Goal: Task Accomplishment & Management: Complete application form

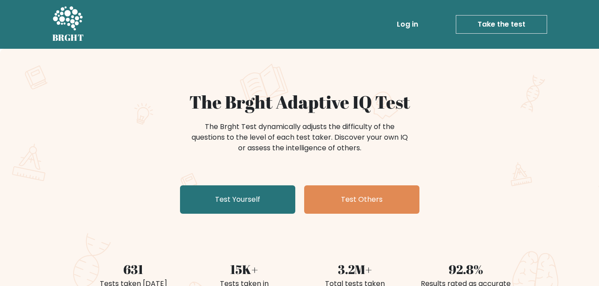
click at [262, 197] on link "Test Yourself" at bounding box center [237, 199] width 115 height 28
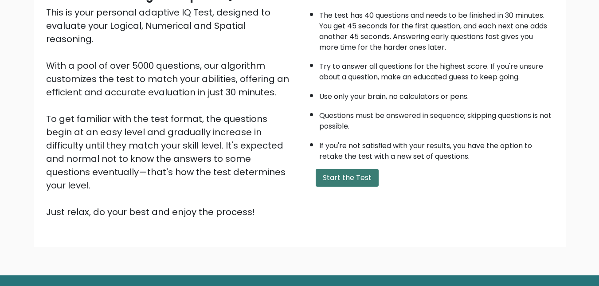
scroll to position [103, 0]
click at [321, 186] on button "Start the Test" at bounding box center [346, 178] width 63 height 18
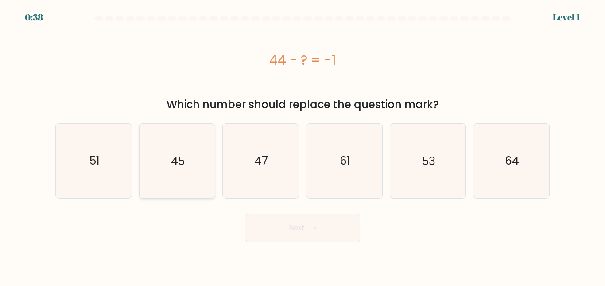
click at [163, 165] on icon "45" at bounding box center [177, 161] width 74 height 74
click at [303, 145] on input "b. 45" at bounding box center [303, 144] width 0 height 2
radio input "true"
click at [275, 218] on button "Next" at bounding box center [302, 228] width 115 height 28
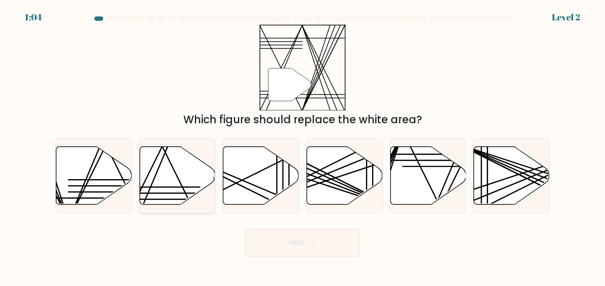
click at [185, 165] on icon at bounding box center [178, 175] width 76 height 58
click at [303, 145] on input "b." at bounding box center [303, 144] width 0 height 2
radio input "true"
click at [285, 240] on button "Next" at bounding box center [302, 242] width 115 height 28
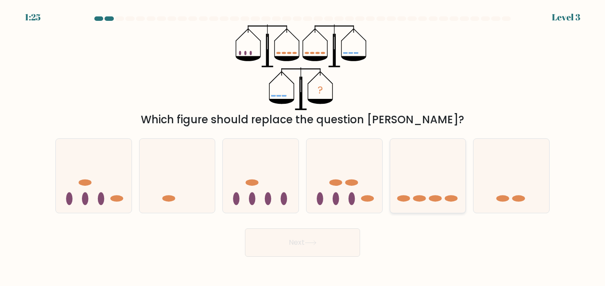
click at [423, 174] on icon at bounding box center [428, 175] width 76 height 62
click at [303, 145] on input "e." at bounding box center [303, 144] width 0 height 2
radio input "true"
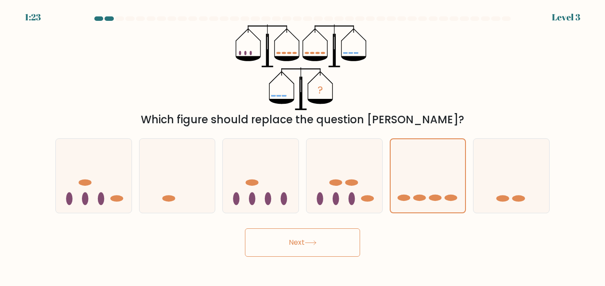
click at [265, 233] on button "Next" at bounding box center [302, 242] width 115 height 28
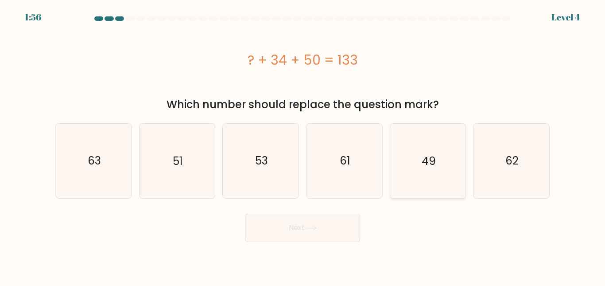
click at [414, 162] on icon "49" at bounding box center [428, 161] width 74 height 74
click at [303, 145] on input "e. 49" at bounding box center [303, 144] width 0 height 2
radio input "true"
click at [288, 233] on button "Next" at bounding box center [302, 228] width 115 height 28
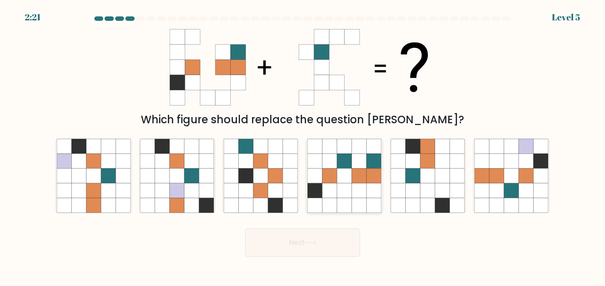
click at [373, 168] on icon at bounding box center [373, 160] width 15 height 15
click at [303, 145] on input "d." at bounding box center [303, 144] width 0 height 2
radio input "true"
click at [302, 244] on button "Next" at bounding box center [302, 242] width 115 height 28
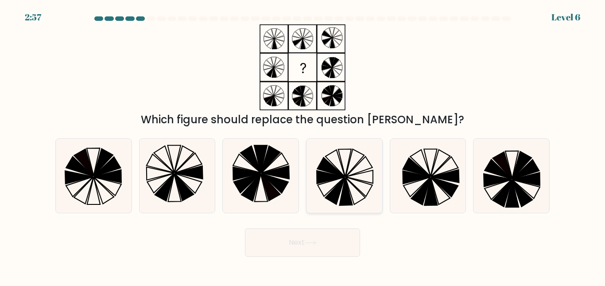
click at [355, 180] on icon at bounding box center [345, 176] width 74 height 74
click at [303, 145] on input "d." at bounding box center [303, 144] width 0 height 2
radio input "true"
click at [290, 244] on button "Next" at bounding box center [302, 242] width 115 height 28
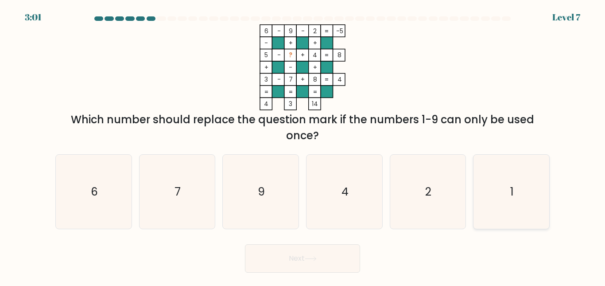
click at [502, 192] on icon "1" at bounding box center [512, 192] width 74 height 74
click at [303, 145] on input "f. 1" at bounding box center [303, 144] width 0 height 2
radio input "true"
click at [313, 256] on button "Next" at bounding box center [302, 258] width 115 height 28
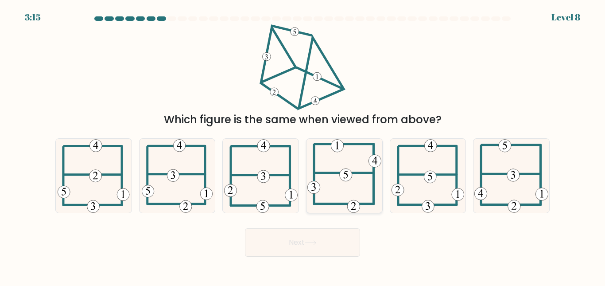
click at [358, 169] on icon at bounding box center [345, 176] width 74 height 74
click at [303, 145] on input "d." at bounding box center [303, 144] width 0 height 2
radio input "true"
click at [293, 242] on button "Next" at bounding box center [302, 242] width 115 height 28
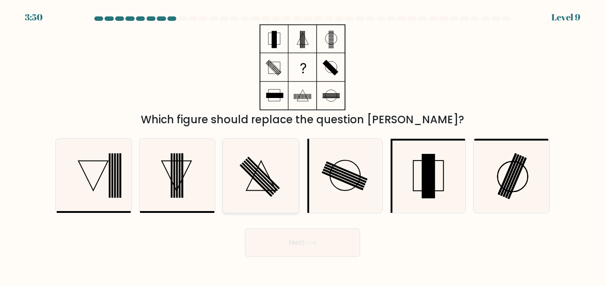
click at [261, 186] on rect at bounding box center [256, 180] width 33 height 33
click at [303, 145] on input "c." at bounding box center [303, 144] width 0 height 2
radio input "true"
click at [328, 241] on button "Next" at bounding box center [302, 242] width 115 height 28
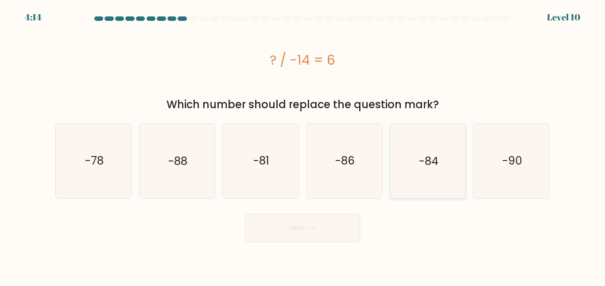
click at [413, 168] on icon "-84" at bounding box center [428, 161] width 74 height 74
click at [303, 145] on input "e. -84" at bounding box center [303, 144] width 0 height 2
radio input "true"
click at [341, 226] on button "Next" at bounding box center [302, 228] width 115 height 28
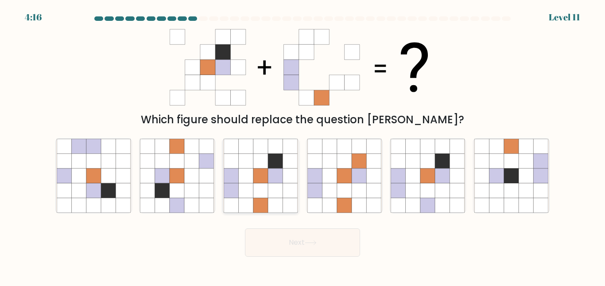
click at [269, 174] on icon at bounding box center [275, 175] width 15 height 15
click at [303, 145] on input "c." at bounding box center [303, 144] width 0 height 2
radio input "true"
click at [293, 243] on button "Next" at bounding box center [302, 242] width 115 height 28
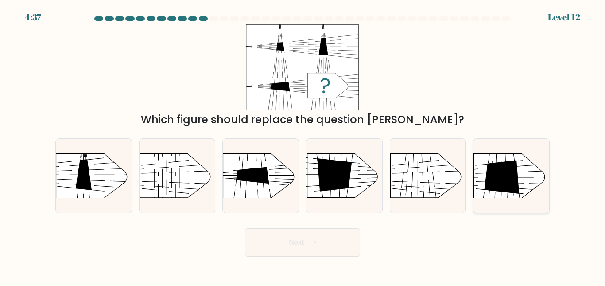
click at [489, 175] on icon at bounding box center [502, 176] width 35 height 33
click at [303, 145] on input "f." at bounding box center [303, 144] width 0 height 2
radio input "true"
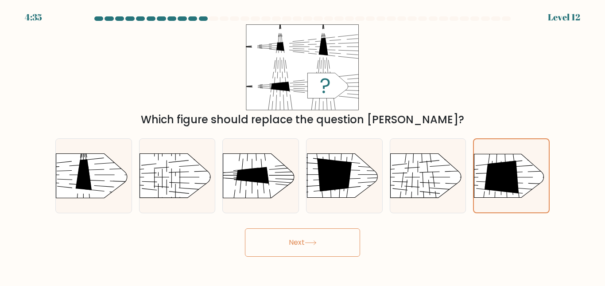
click at [305, 247] on button "Next" at bounding box center [302, 242] width 115 height 28
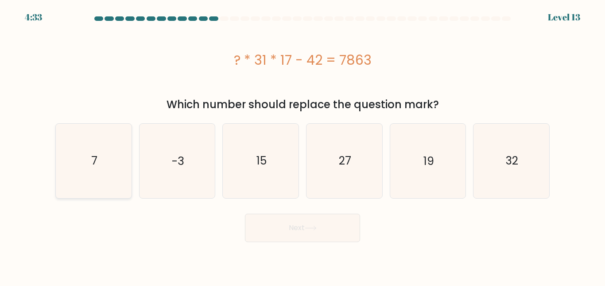
click at [96, 164] on text "7" at bounding box center [94, 161] width 6 height 16
click at [303, 145] on input "a. 7" at bounding box center [303, 144] width 0 height 2
radio input "true"
click at [308, 231] on button "Next" at bounding box center [302, 228] width 115 height 28
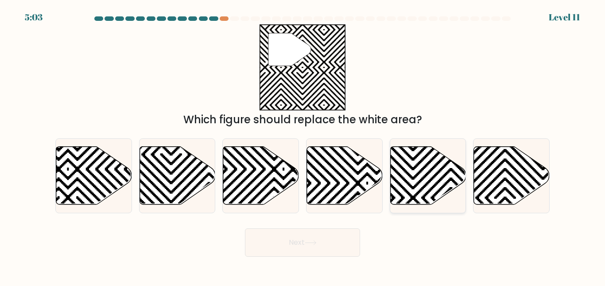
click at [428, 178] on icon at bounding box center [428, 175] width 76 height 58
click at [303, 145] on input "e." at bounding box center [303, 144] width 0 height 2
radio input "true"
click at [346, 240] on button "Next" at bounding box center [302, 242] width 115 height 28
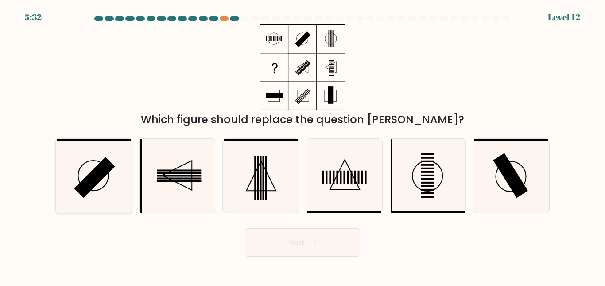
click at [95, 179] on rect at bounding box center [94, 177] width 41 height 41
click at [303, 145] on input "a." at bounding box center [303, 144] width 0 height 2
radio input "true"
click at [307, 250] on button "Next" at bounding box center [302, 242] width 115 height 28
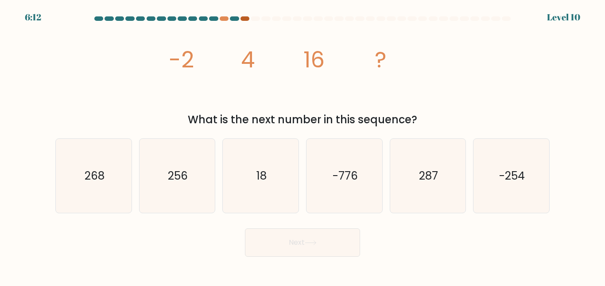
click at [243, 17] on div at bounding box center [245, 18] width 9 height 4
click at [197, 159] on icon "256" at bounding box center [177, 176] width 74 height 74
click at [303, 145] on input "b. 256" at bounding box center [303, 144] width 0 height 2
radio input "true"
click at [271, 240] on button "Next" at bounding box center [302, 242] width 115 height 28
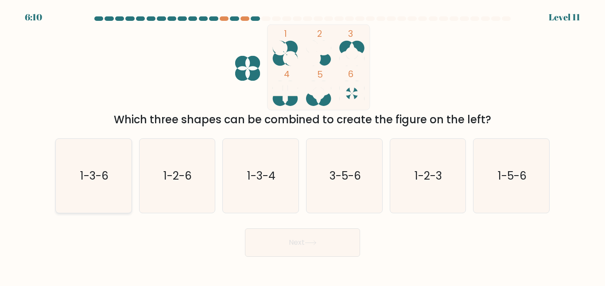
click at [101, 189] on icon "1-3-6" at bounding box center [94, 176] width 74 height 74
click at [303, 145] on input "a. 1-3-6" at bounding box center [303, 144] width 0 height 2
radio input "true"
click at [101, 189] on icon "1-3-6" at bounding box center [93, 175] width 73 height 73
click at [303, 145] on input "a. 1-3-6" at bounding box center [303, 144] width 0 height 2
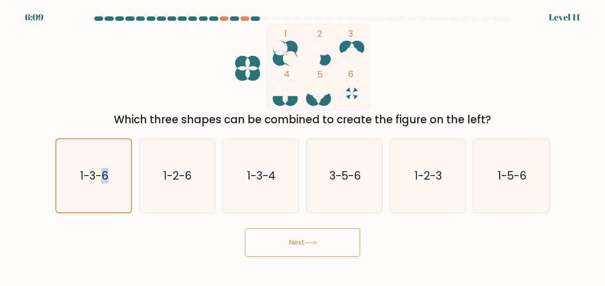
click at [277, 234] on button "Next" at bounding box center [302, 242] width 115 height 28
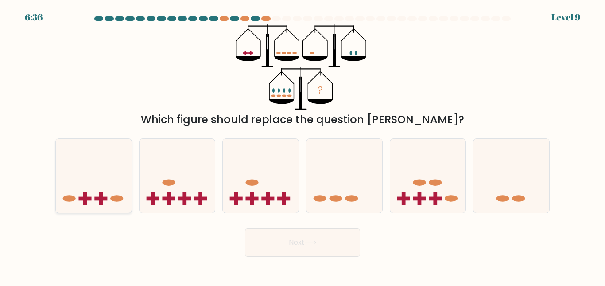
click at [101, 195] on rect at bounding box center [101, 198] width 4 height 13
click at [303, 145] on input "a." at bounding box center [303, 144] width 0 height 2
radio input "true"
click at [268, 245] on button "Next" at bounding box center [302, 242] width 115 height 28
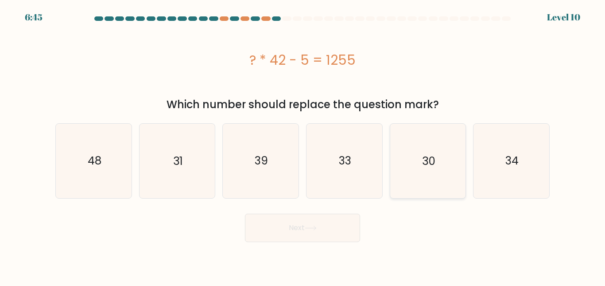
click at [420, 157] on icon "30" at bounding box center [428, 161] width 74 height 74
click at [303, 145] on input "e. 30" at bounding box center [303, 144] width 0 height 2
radio input "true"
click at [327, 236] on button "Next" at bounding box center [302, 228] width 115 height 28
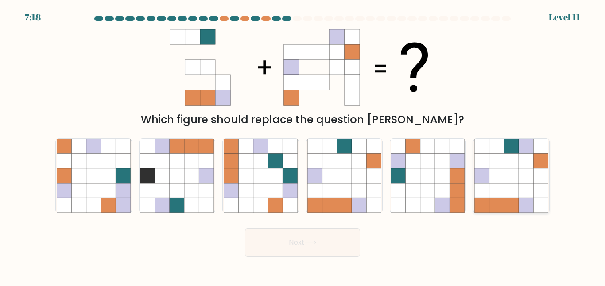
click at [496, 178] on icon at bounding box center [497, 175] width 15 height 15
click at [303, 145] on input "f." at bounding box center [303, 144] width 0 height 2
radio input "true"
click at [349, 249] on button "Next" at bounding box center [302, 242] width 115 height 28
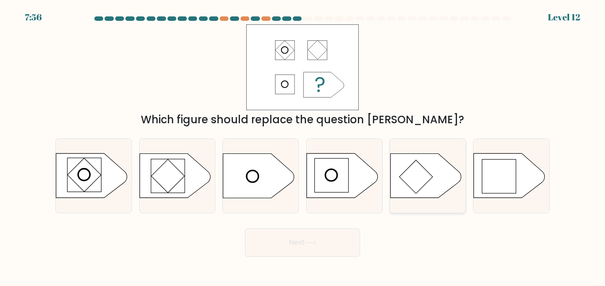
click at [465, 183] on icon at bounding box center [428, 175] width 76 height 45
click at [303, 145] on input "e." at bounding box center [303, 144] width 0 height 2
radio input "true"
click at [465, 183] on icon at bounding box center [428, 176] width 75 height 44
click at [303, 145] on input "e." at bounding box center [303, 144] width 0 height 2
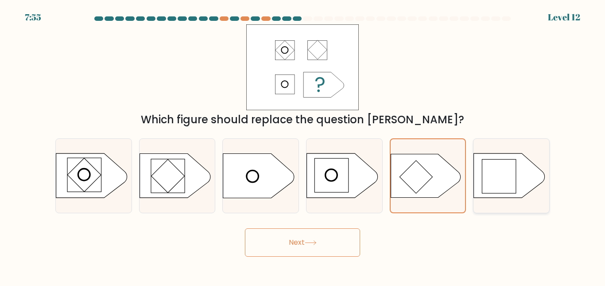
click at [474, 182] on icon at bounding box center [512, 175] width 76 height 45
click at [303, 145] on input "f." at bounding box center [303, 144] width 0 height 2
radio input "true"
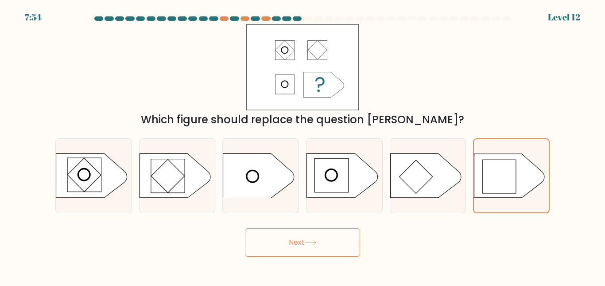
click at [327, 247] on button "Next" at bounding box center [302, 242] width 115 height 28
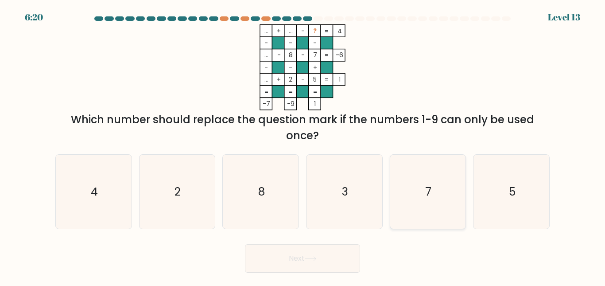
click at [429, 196] on text "7" at bounding box center [429, 192] width 6 height 16
click at [303, 145] on input "e. 7" at bounding box center [303, 144] width 0 height 2
radio input "true"
click at [330, 264] on button "Next" at bounding box center [302, 258] width 115 height 28
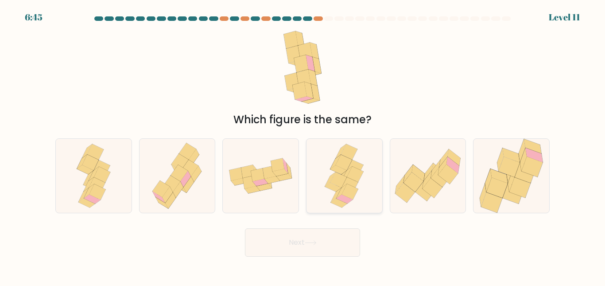
click at [354, 184] on icon at bounding box center [350, 185] width 16 height 16
click at [303, 145] on input "d." at bounding box center [303, 144] width 0 height 2
radio input "true"
click at [318, 246] on button "Next" at bounding box center [302, 242] width 115 height 28
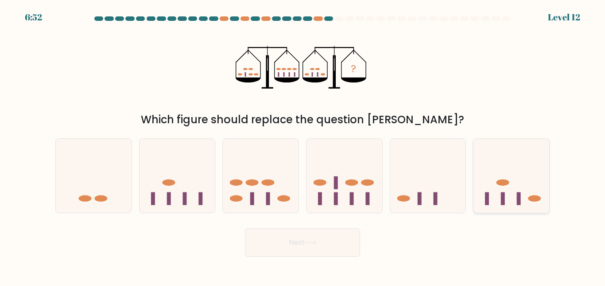
click at [544, 187] on icon at bounding box center [512, 175] width 76 height 62
click at [303, 145] on input "f." at bounding box center [303, 144] width 0 height 2
radio input "true"
click at [323, 237] on button "Next" at bounding box center [302, 242] width 115 height 28
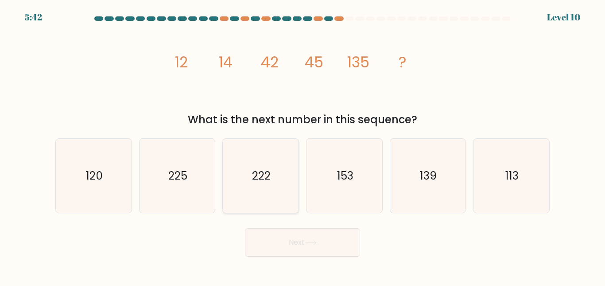
click at [253, 168] on text "222" at bounding box center [261, 176] width 19 height 16
click at [303, 145] on input "c. 222" at bounding box center [303, 144] width 0 height 2
radio input "true"
click at [278, 234] on button "Next" at bounding box center [302, 242] width 115 height 28
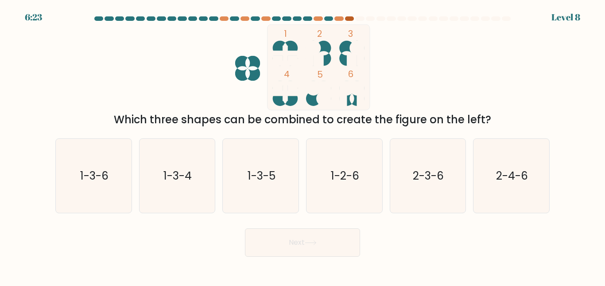
click at [351, 19] on div at bounding box center [349, 18] width 9 height 4
click at [346, 20] on div at bounding box center [349, 18] width 9 height 4
click at [69, 104] on div "1 2 3 4 5 6 Which three shapes can be combined to create the figure on the left?" at bounding box center [302, 75] width 505 height 103
